Goal: Task Accomplishment & Management: Use online tool/utility

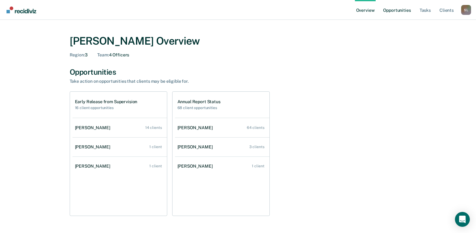
click at [396, 9] on link "Opportunities" at bounding box center [397, 10] width 30 height 20
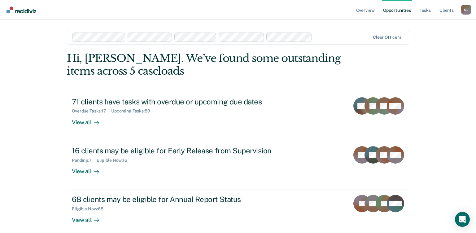
scroll to position [30, 0]
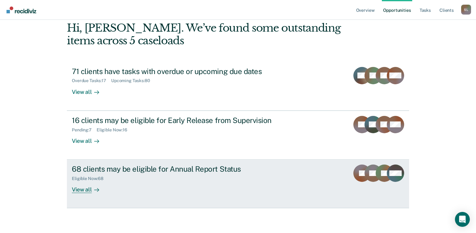
click at [84, 190] on div "View all" at bounding box center [89, 187] width 35 height 12
